Goal: Find specific page/section: Find specific page/section

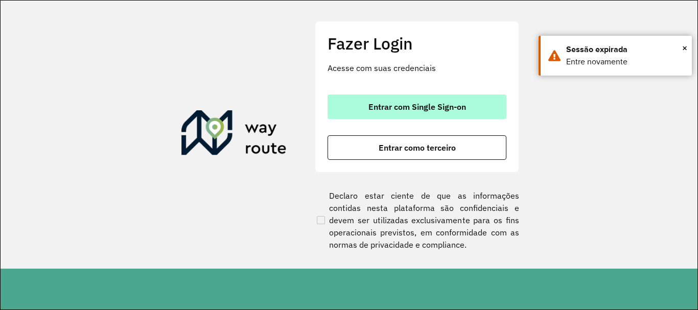
click at [390, 108] on span "Entrar com Single Sign-on" at bounding box center [417, 107] width 98 height 8
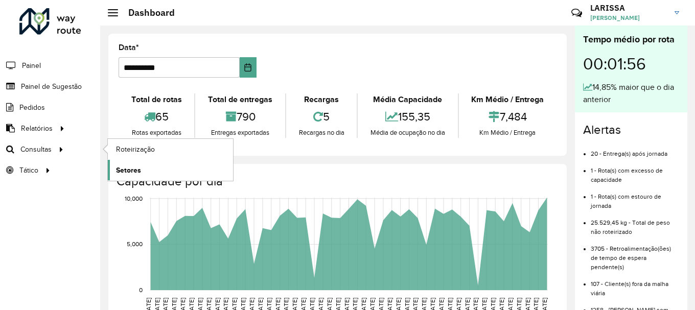
click at [132, 167] on span "Setores" at bounding box center [128, 170] width 25 height 11
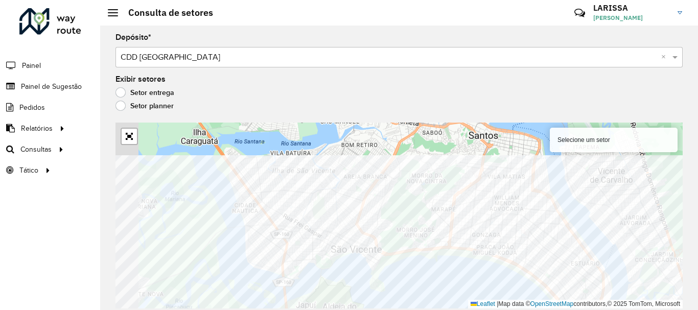
click at [483, 300] on div "Selecione um setor Leaflet | Map data © OpenStreetMap contributors,© 2025 TomTo…" at bounding box center [398, 216] width 567 height 186
